Goal: Transaction & Acquisition: Purchase product/service

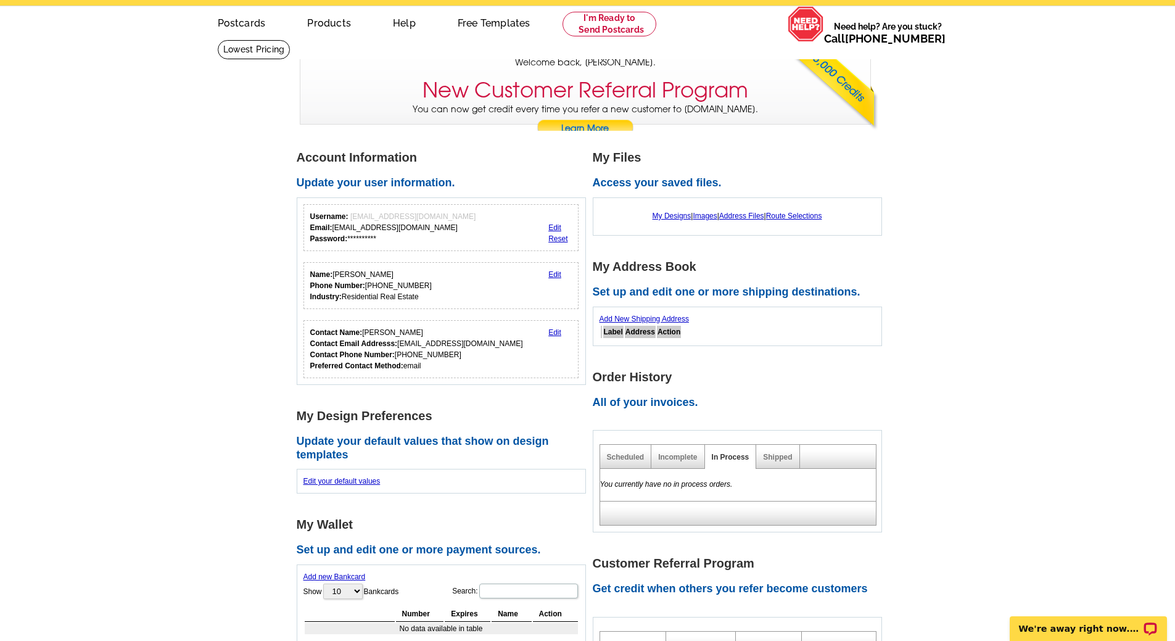
scroll to position [62, 0]
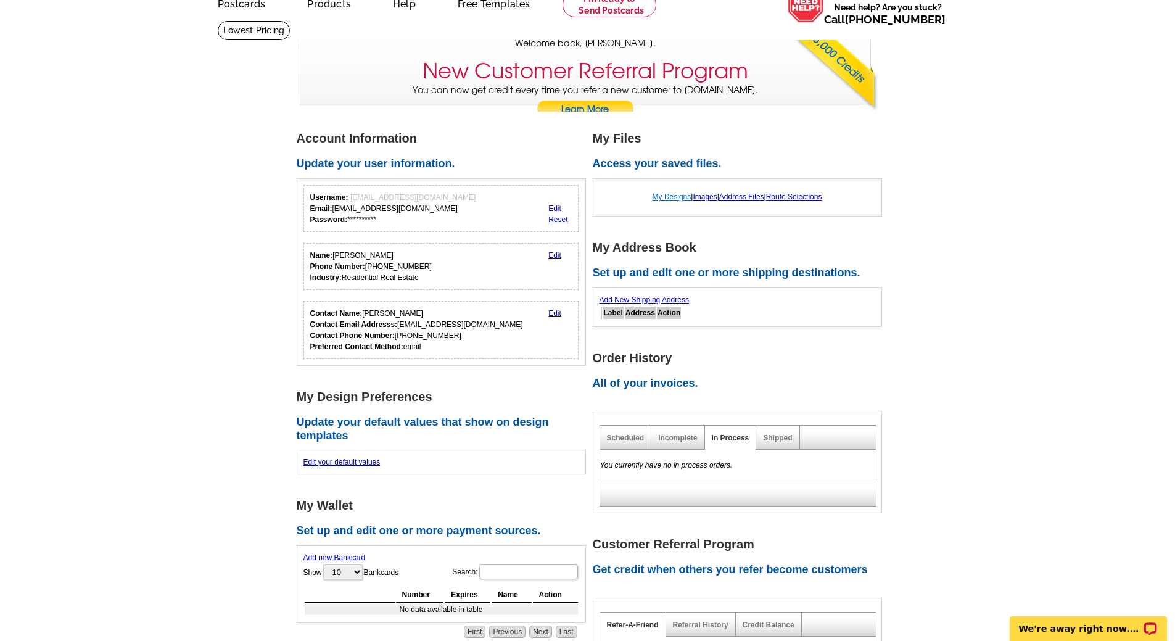
click at [664, 195] on link "My Designs" at bounding box center [671, 196] width 39 height 9
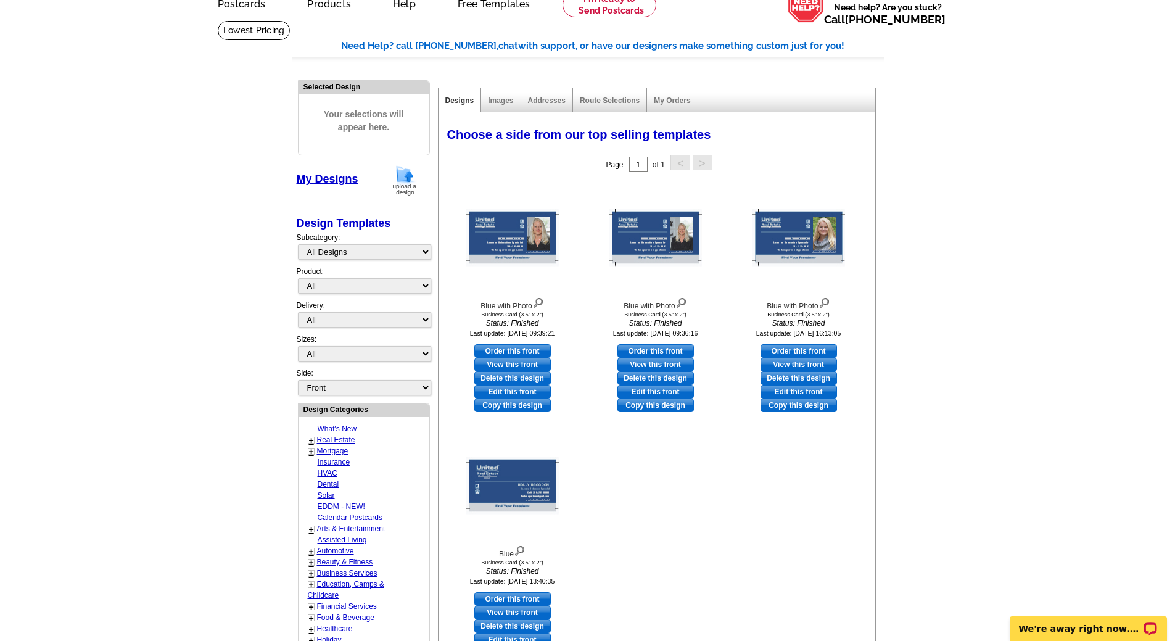
scroll to position [123, 0]
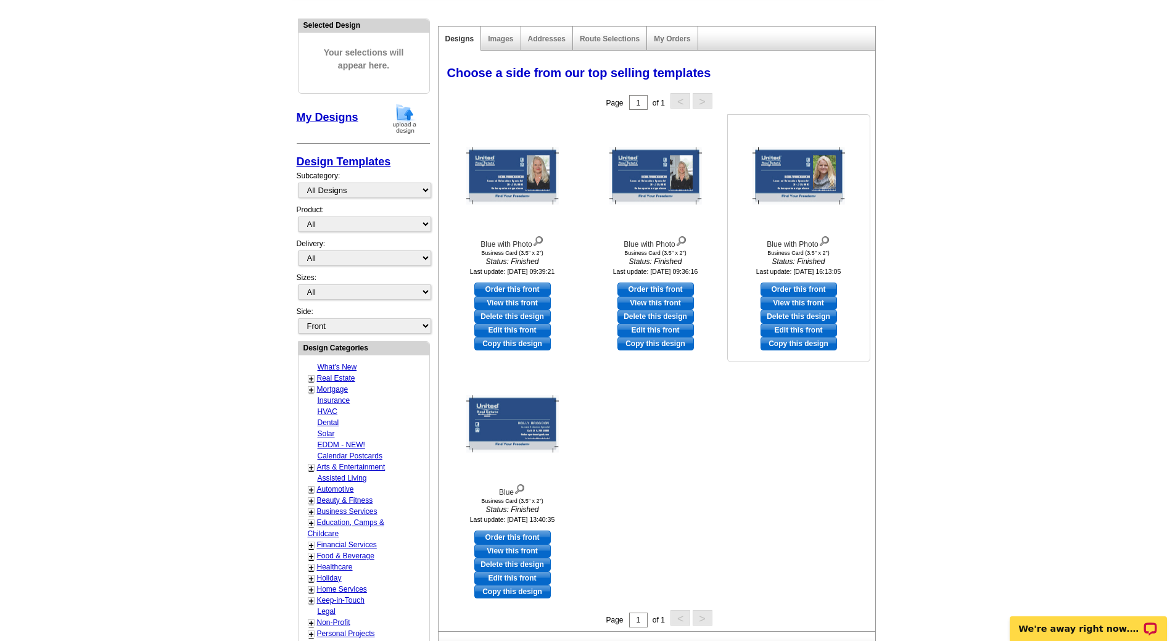
click at [807, 166] on img at bounding box center [798, 175] width 93 height 57
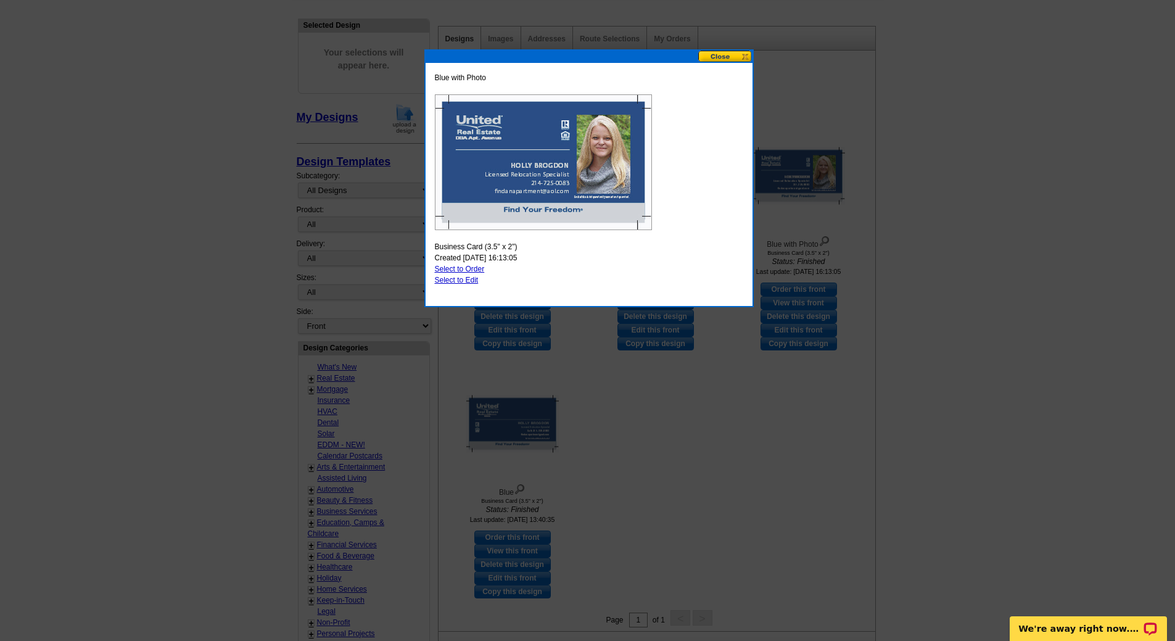
click at [445, 265] on link "Select to Order" at bounding box center [460, 269] width 50 height 9
select select "5"
select select "back"
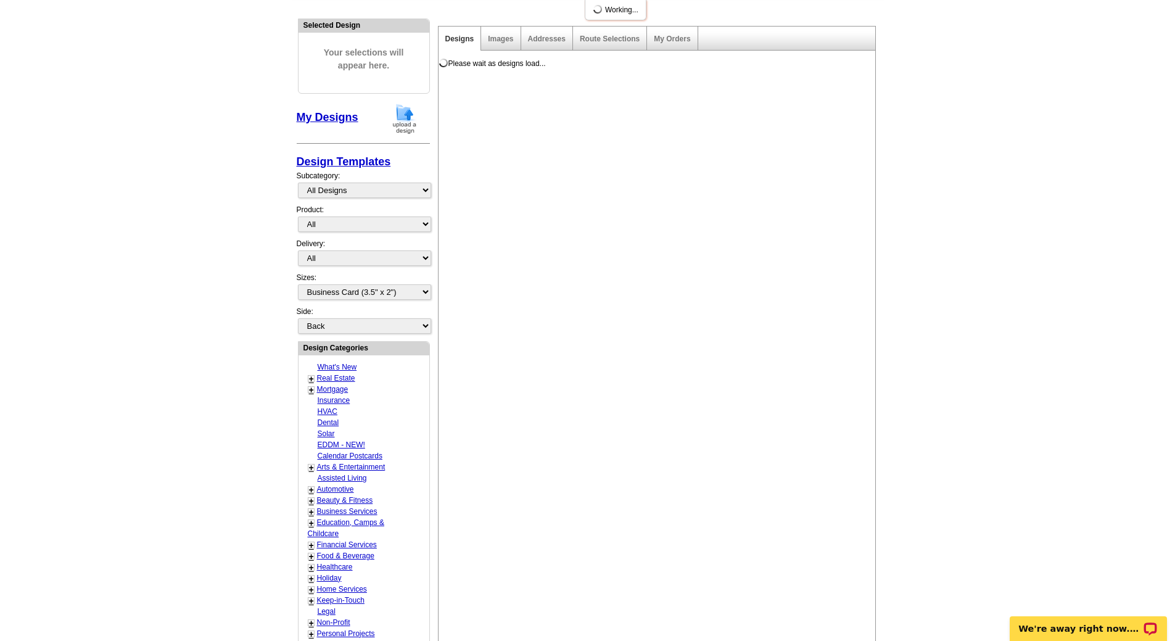
scroll to position [0, 0]
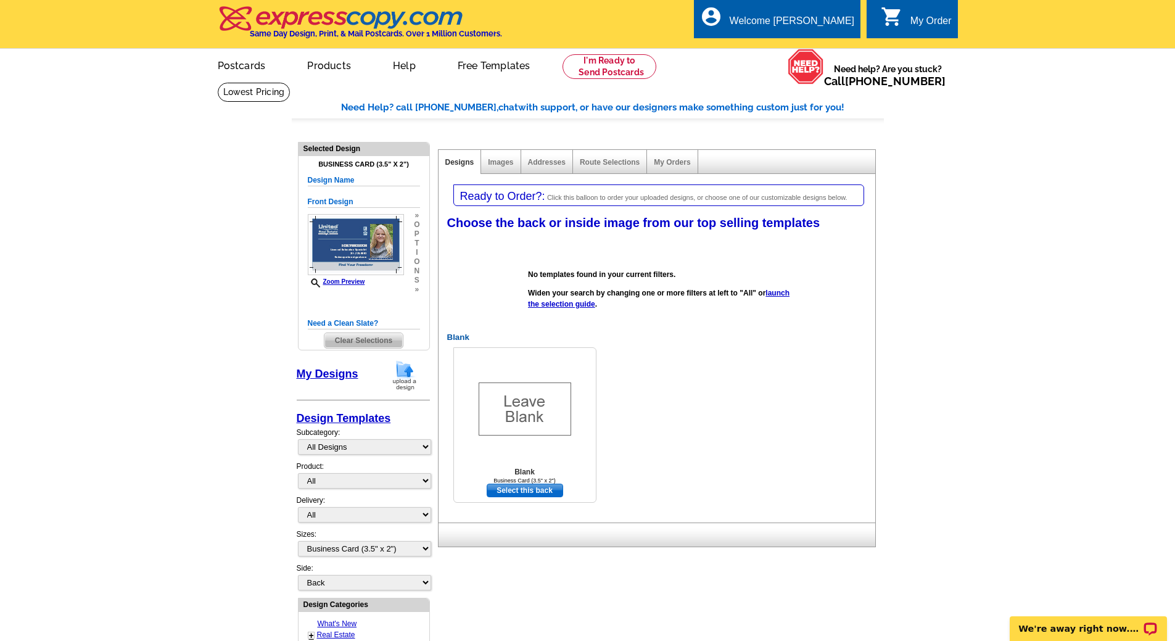
click at [540, 491] on link "Select this back" at bounding box center [525, 491] width 76 height 14
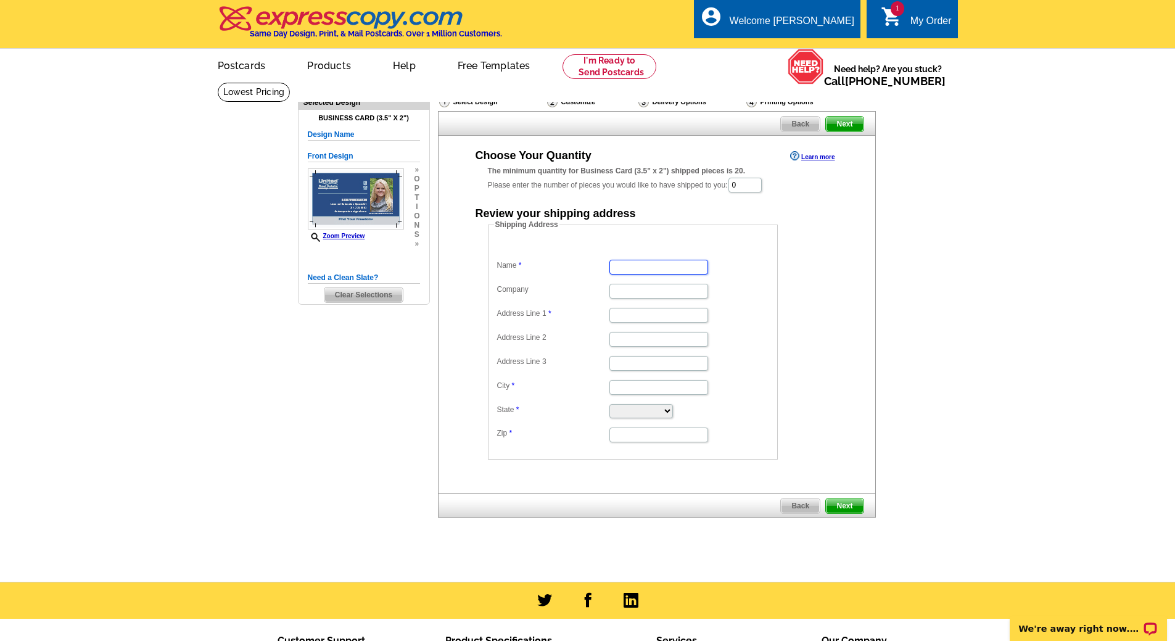
click at [644, 266] on input "Name" at bounding box center [658, 267] width 99 height 15
type input "[PERSON_NAME]"
click at [627, 298] on input "Company" at bounding box center [658, 291] width 99 height 15
type input "United Real Estate"
click at [632, 318] on input "Address Line 1" at bounding box center [658, 315] width 99 height 15
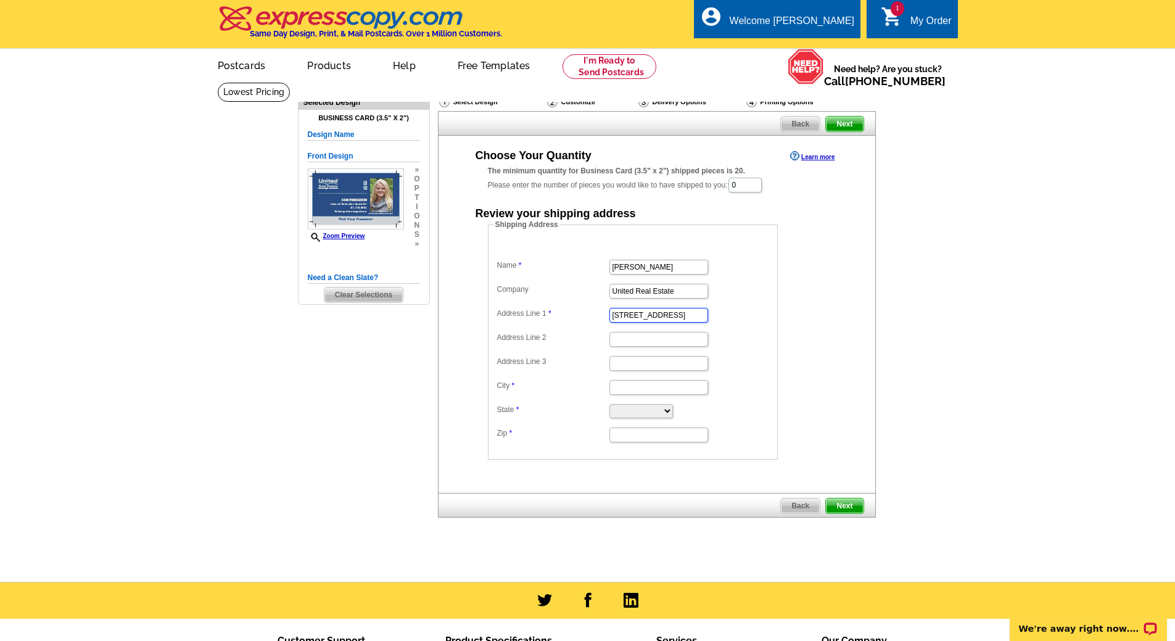
type input "[STREET_ADDRESS]"
click at [630, 385] on input "City" at bounding box center [658, 387] width 99 height 15
type input "Frisco"
click at [627, 414] on select "Alabama Alaska Arizona Arkansas California Colorado Connecticut District of Col…" at bounding box center [641, 411] width 64 height 14
select select "TX"
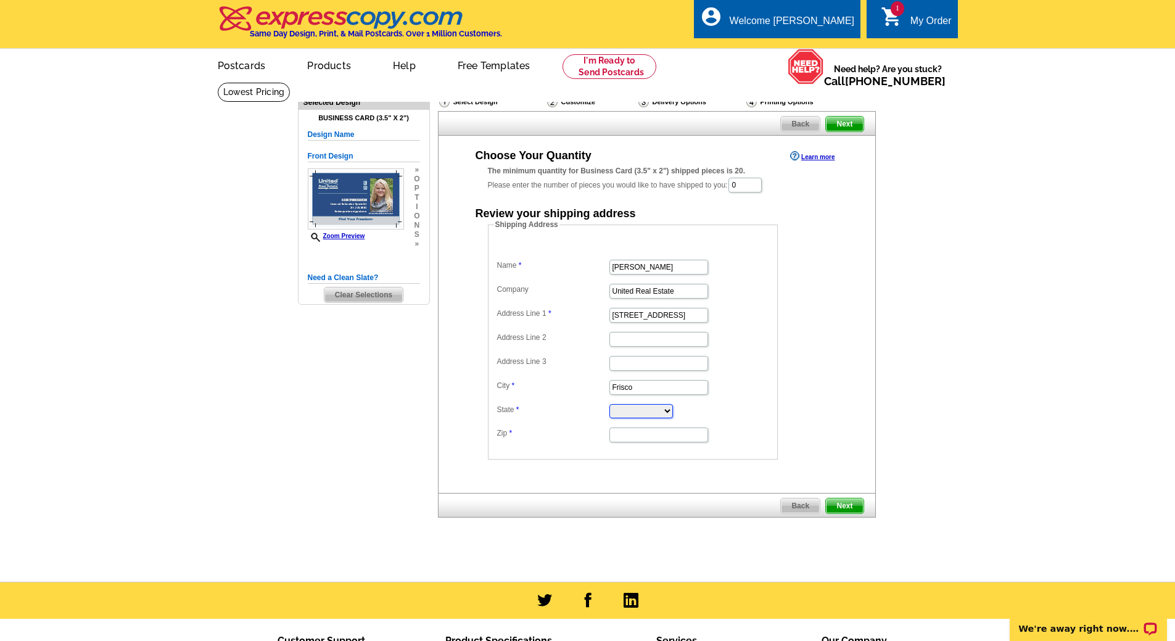
click at [609, 405] on select "Alabama Alaska Arizona Arkansas California Colorado Connecticut District of Col…" at bounding box center [641, 411] width 64 height 14
click at [617, 437] on input "Zip" at bounding box center [658, 434] width 99 height 15
type input "75035"
click at [747, 187] on input "0" at bounding box center [744, 185] width 33 height 15
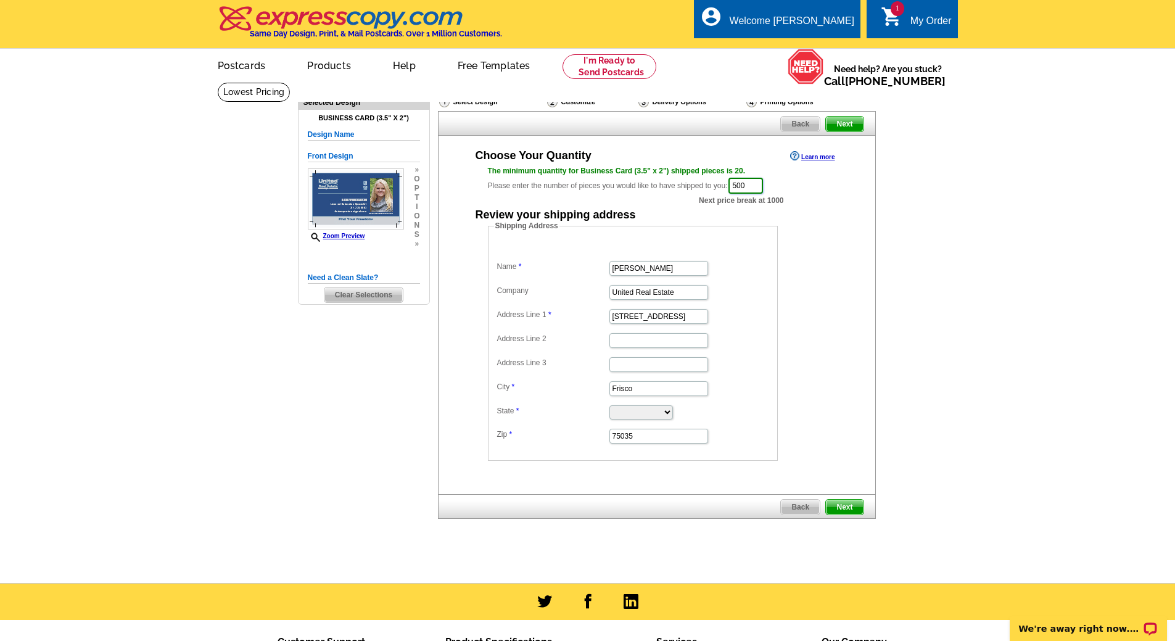
type input "500"
click at [840, 505] on span "Next" at bounding box center [844, 507] width 37 height 15
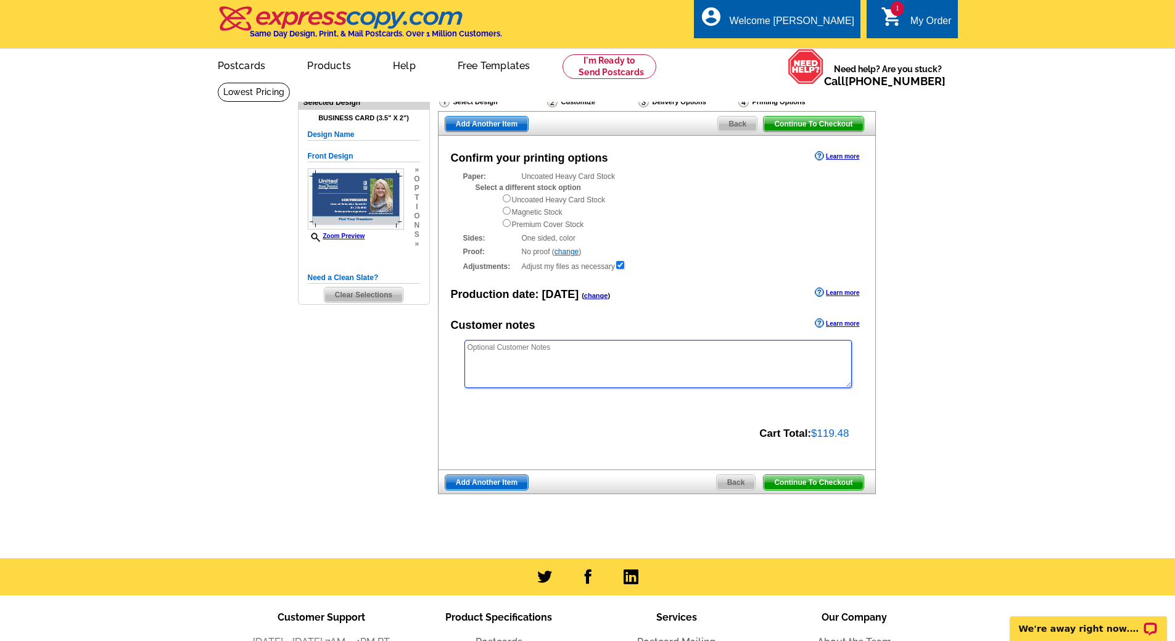
click at [542, 360] on textarea at bounding box center [657, 364] width 387 height 48
click at [715, 350] on textarea "Please look at our last correspondence with the quality of the order received. …" at bounding box center [657, 364] width 387 height 48
click at [745, 353] on textarea "Please look at our last correspondence with the quality of the order received a…" at bounding box center [657, 364] width 387 height 48
drag, startPoint x: 750, startPoint y: 345, endPoint x: 759, endPoint y: 381, distance: 37.4
click at [751, 344] on textarea "Please look at our last correspondence with the quality of the order received a…" at bounding box center [657, 364] width 387 height 48
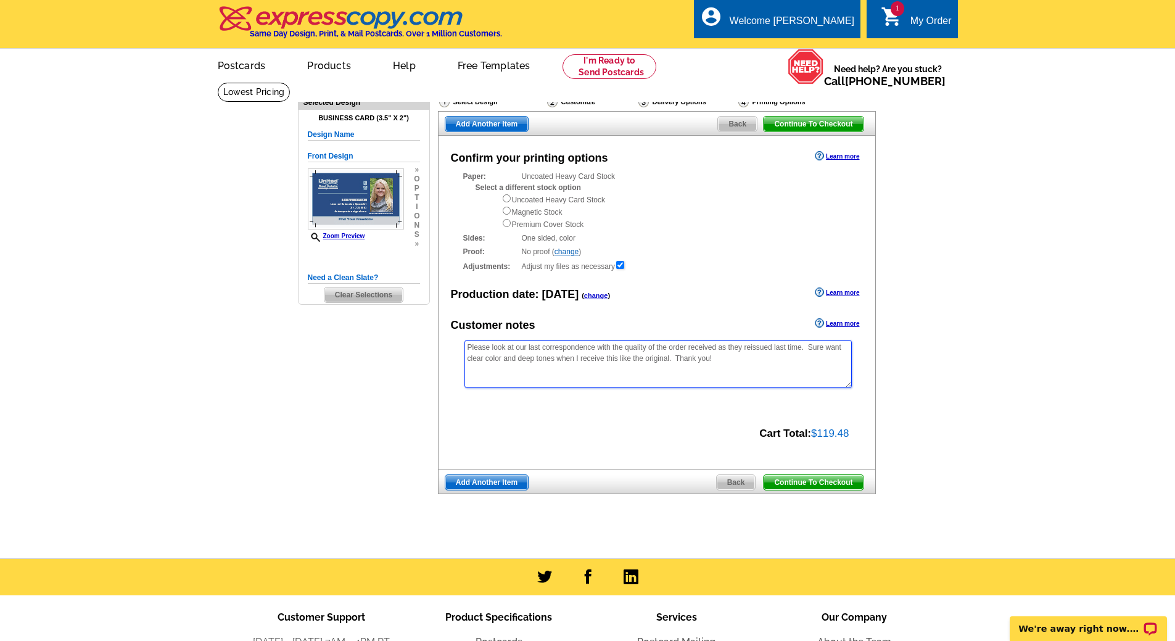
click at [554, 360] on textarea "Please look at our last correspondence with the quality of the order received a…" at bounding box center [657, 364] width 387 height 48
click at [768, 355] on textarea "Please look at our last correspondence with the quality of the order received a…" at bounding box center [657, 364] width 387 height 48
click at [719, 361] on textarea "Please look at our last correspondence with the quality of the order received a…" at bounding box center [657, 364] width 387 height 48
type textarea "Please look at our last correspondence with the quality of the order received a…"
click at [787, 485] on span "Continue To Checkout" at bounding box center [812, 482] width 99 height 15
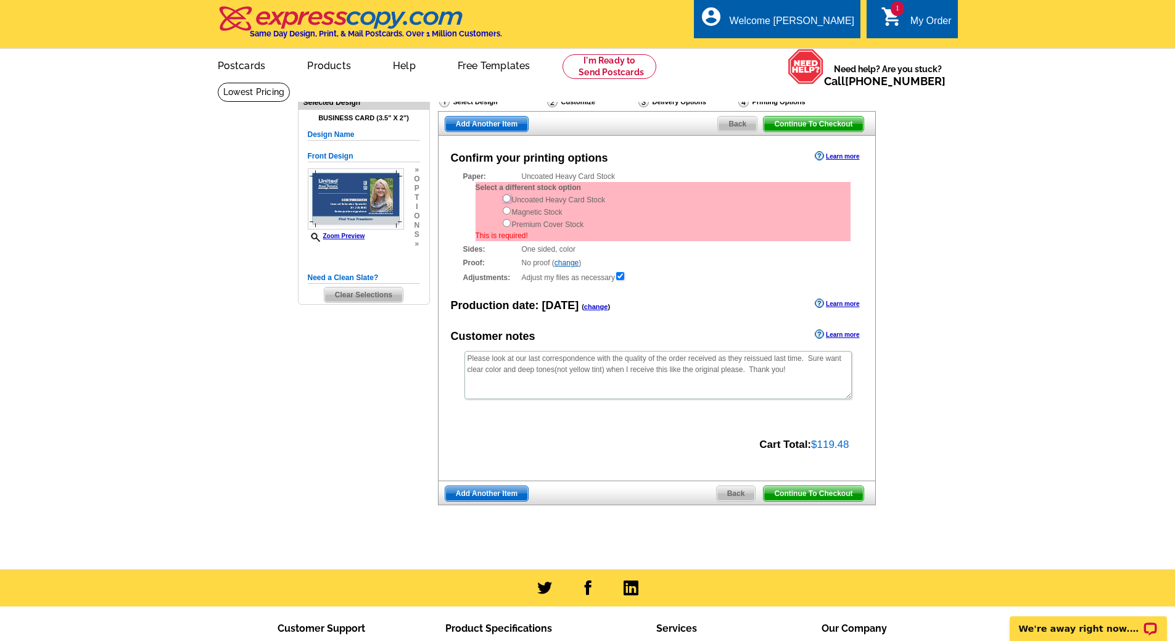
click at [506, 197] on input "radio" at bounding box center [507, 198] width 8 height 8
radio input "true"
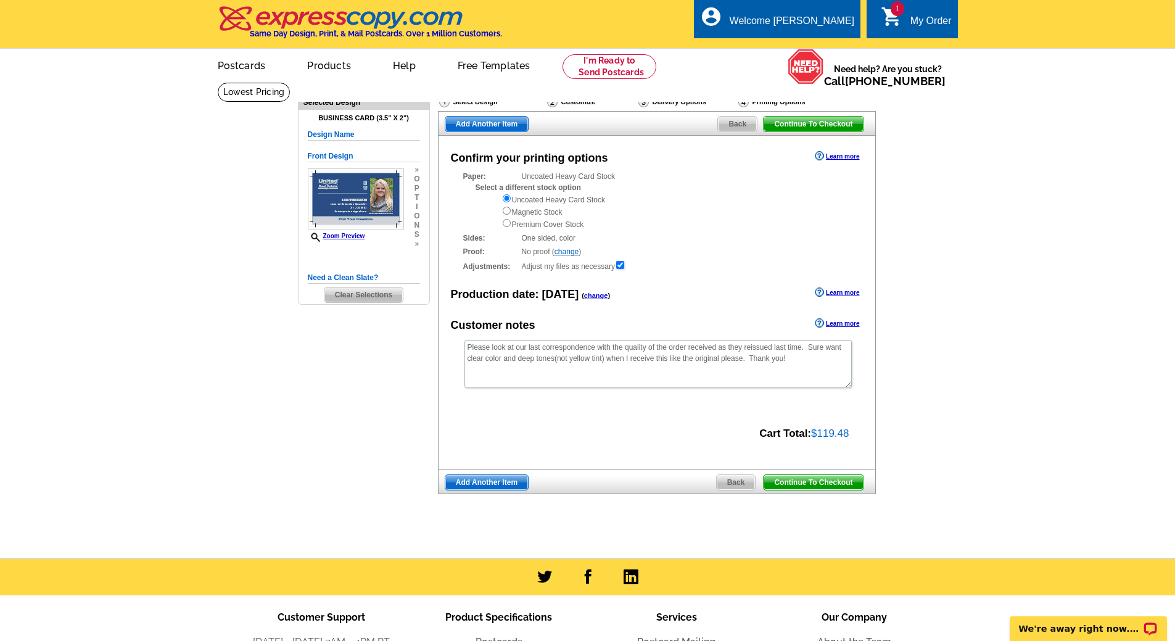
click at [798, 482] on span "Continue To Checkout" at bounding box center [812, 482] width 99 height 15
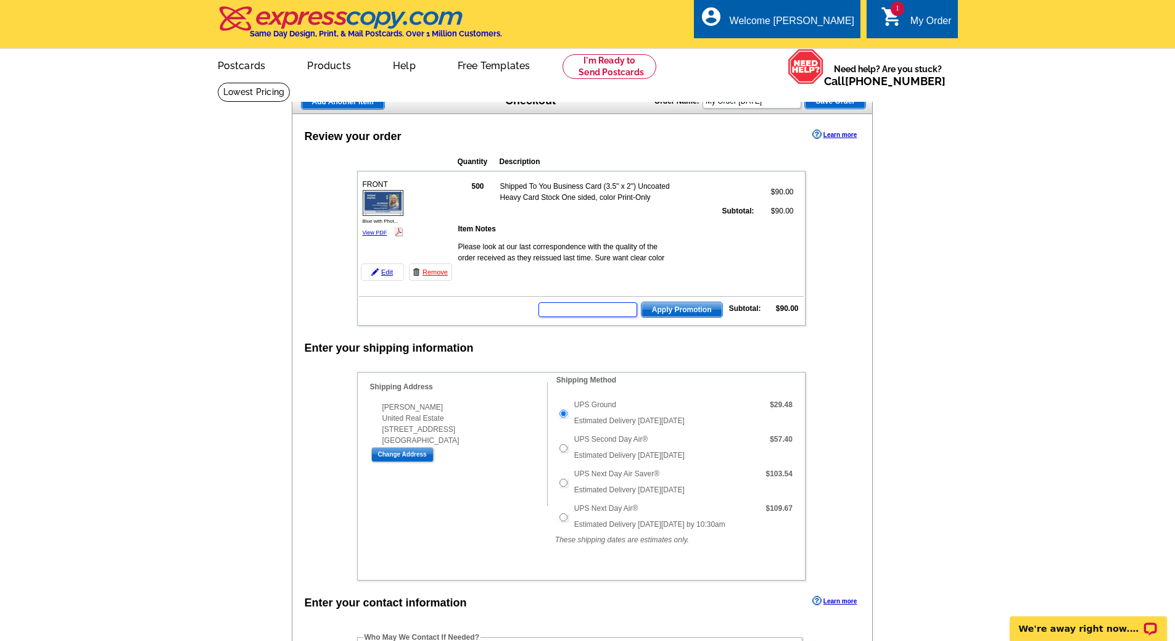
click at [583, 310] on input "text" at bounding box center [587, 309] width 99 height 15
click at [583, 310] on input "SM" at bounding box center [587, 309] width 99 height 15
type input "SMS50m"
click at [679, 305] on span "Apply Promotion" at bounding box center [681, 309] width 81 height 15
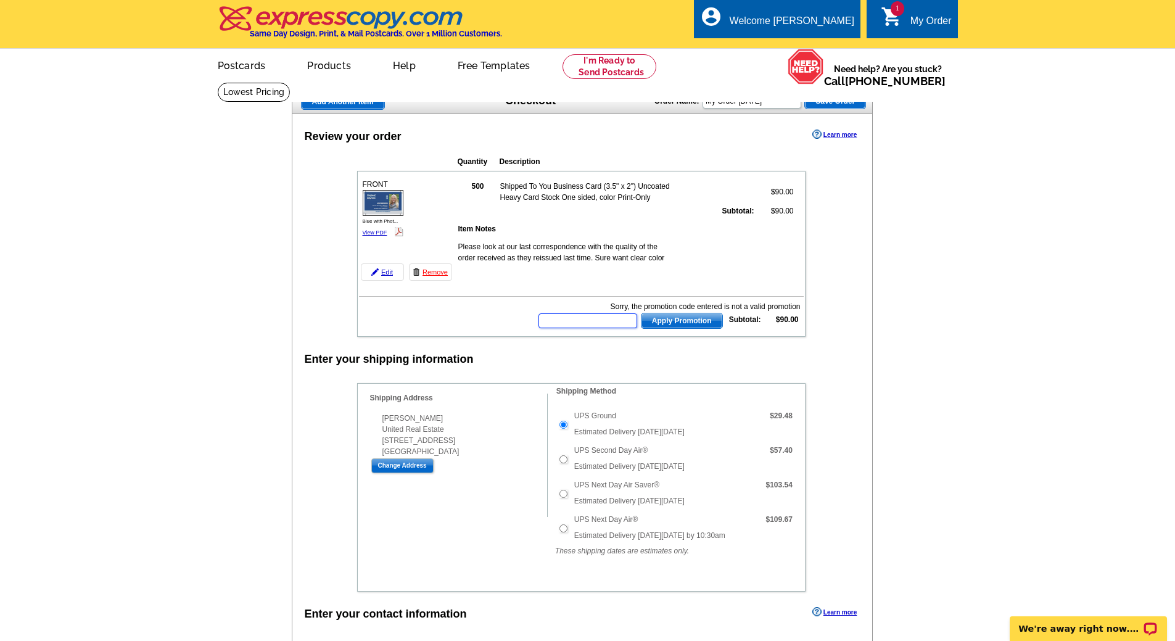
click at [574, 319] on input "text" at bounding box center [587, 320] width 99 height 15
type input "SMS50m"
click at [698, 321] on span "Apply Promotion" at bounding box center [681, 320] width 81 height 15
click at [570, 321] on input "text" at bounding box center [587, 320] width 99 height 15
type input "SMS50"
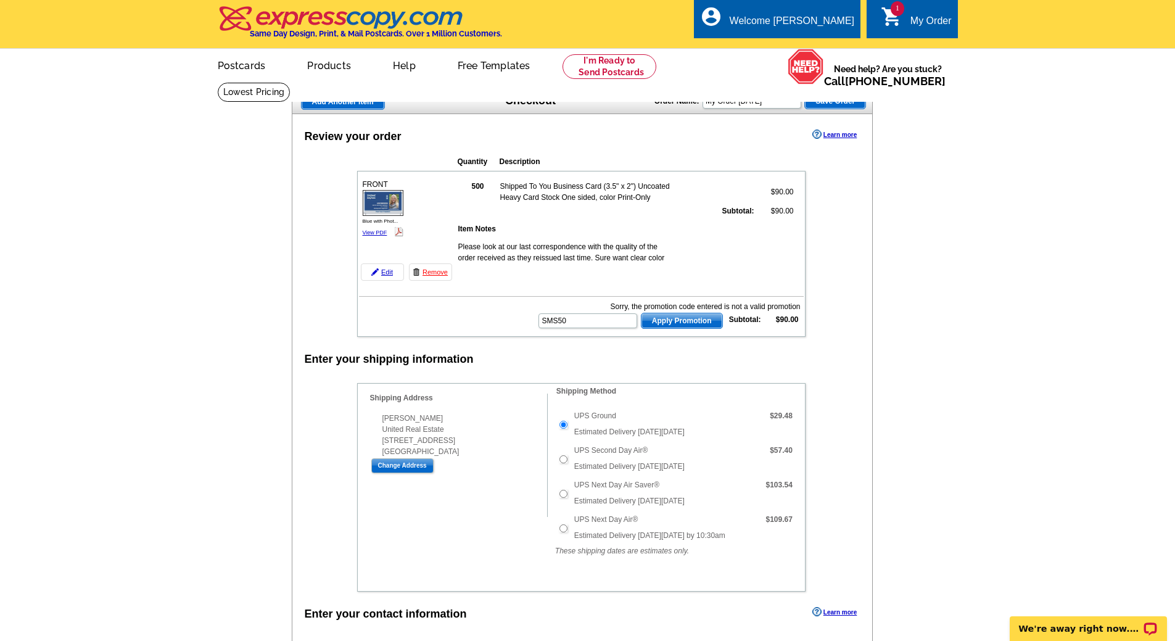
click at [666, 320] on span "Apply Promotion" at bounding box center [681, 320] width 81 height 15
